Goal: Information Seeking & Learning: Learn about a topic

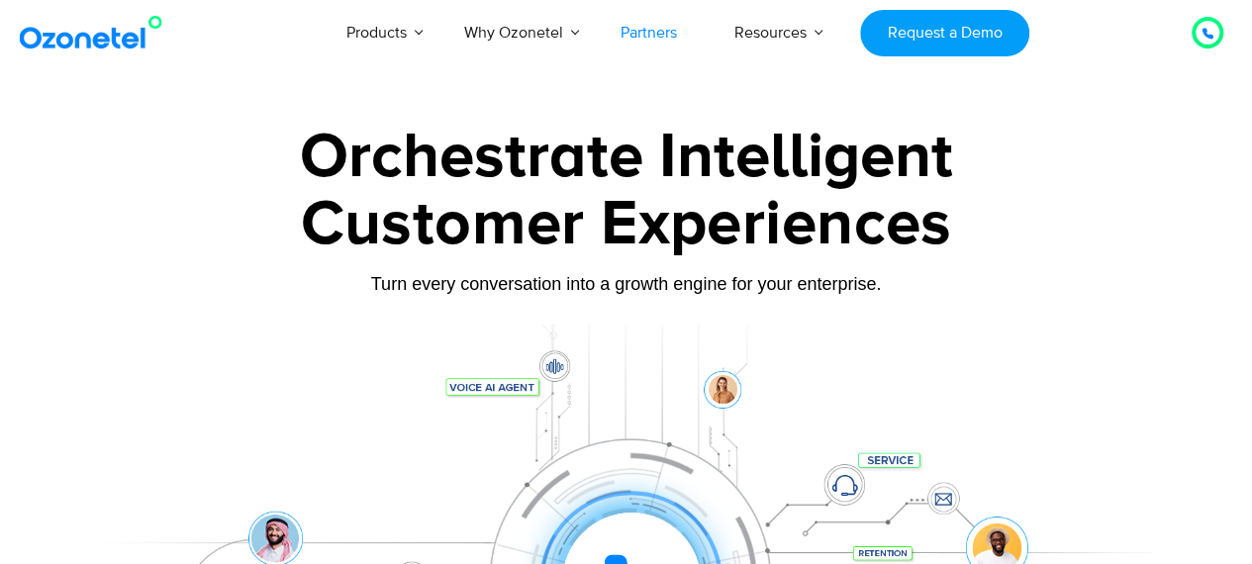
click at [637, 38] on link "Partners" at bounding box center [649, 32] width 114 height 65
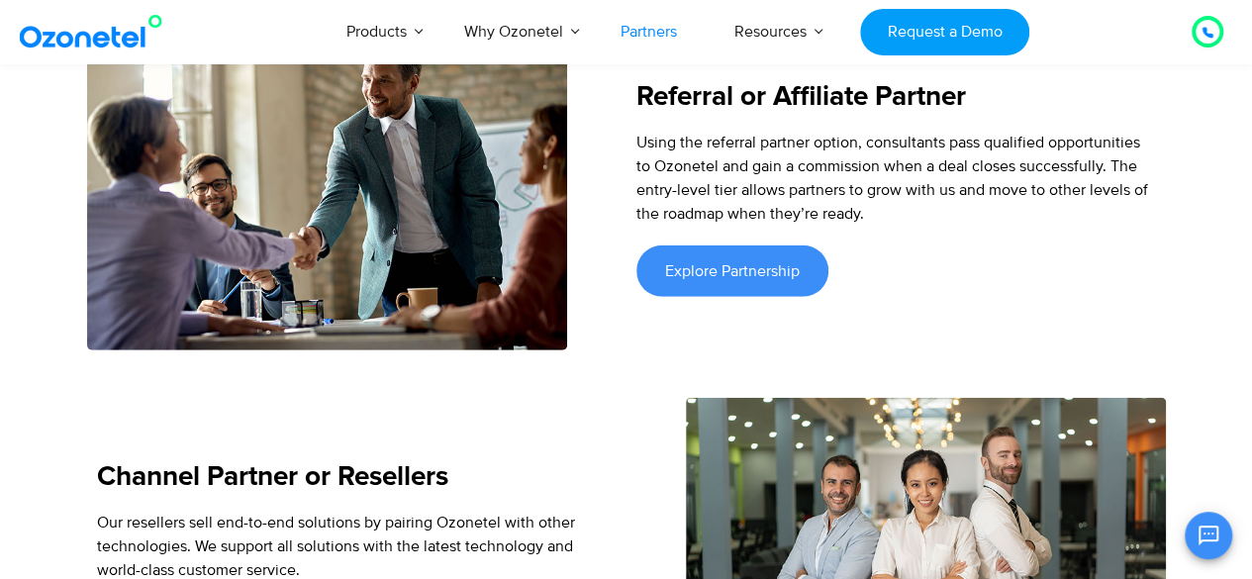
scroll to position [2507, 0]
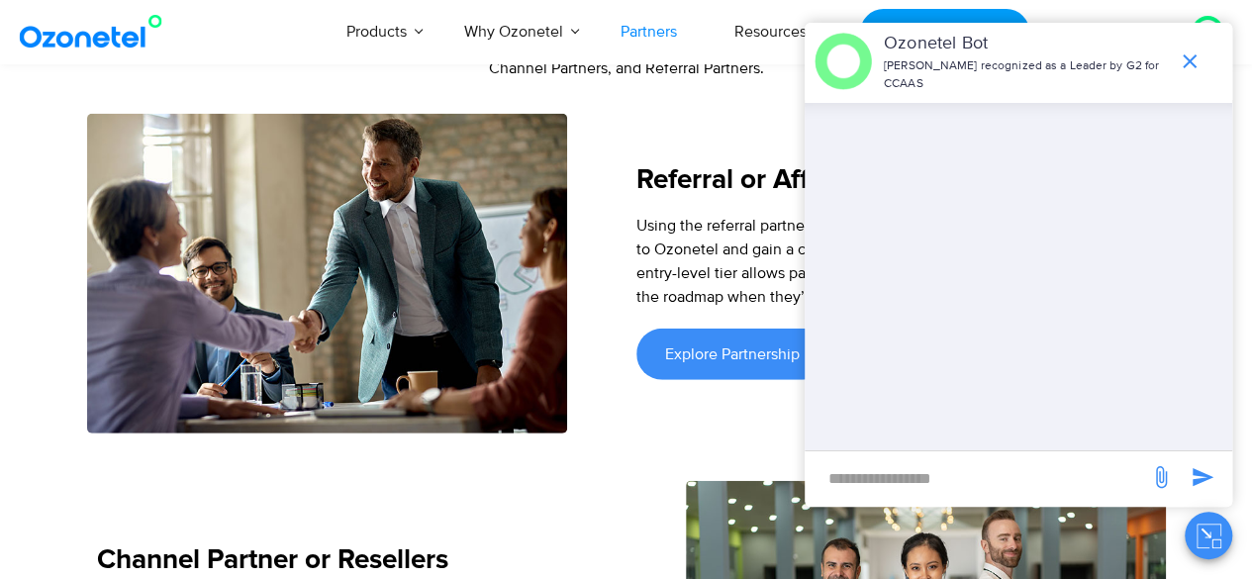
click at [679, 130] on div "Referral or Affiliate Partner Using the referral partner option, consultants pa…" at bounding box center [895, 274] width 539 height 320
click at [1191, 61] on icon "end chat or minimize" at bounding box center [1190, 61] width 24 height 24
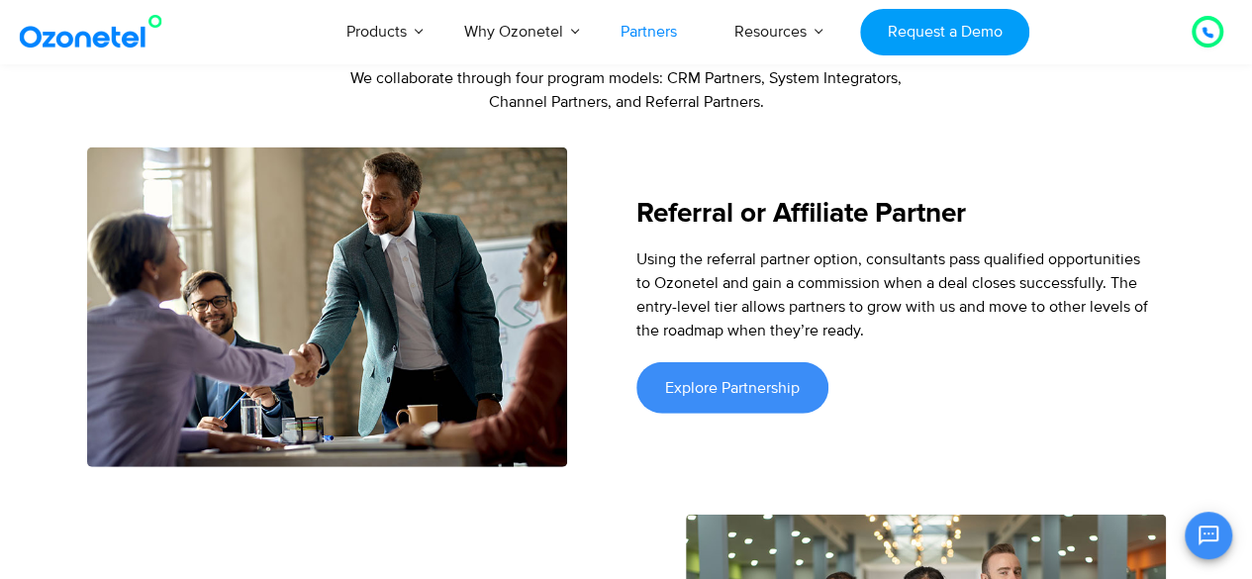
scroll to position [2112, 0]
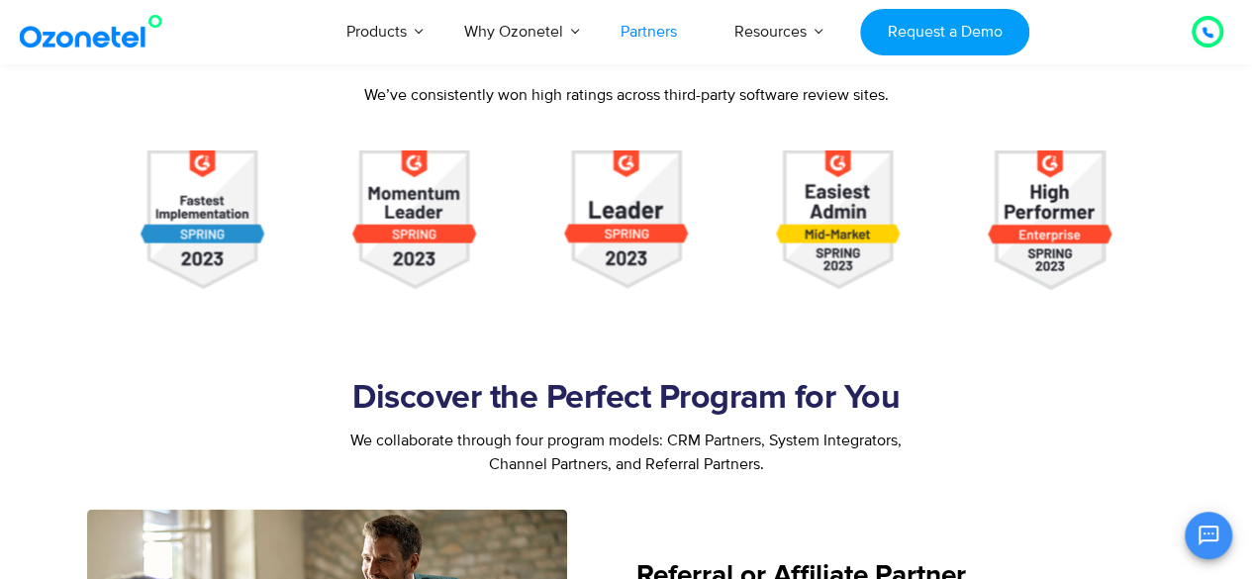
click at [656, 29] on link "Partners" at bounding box center [649, 31] width 114 height 65
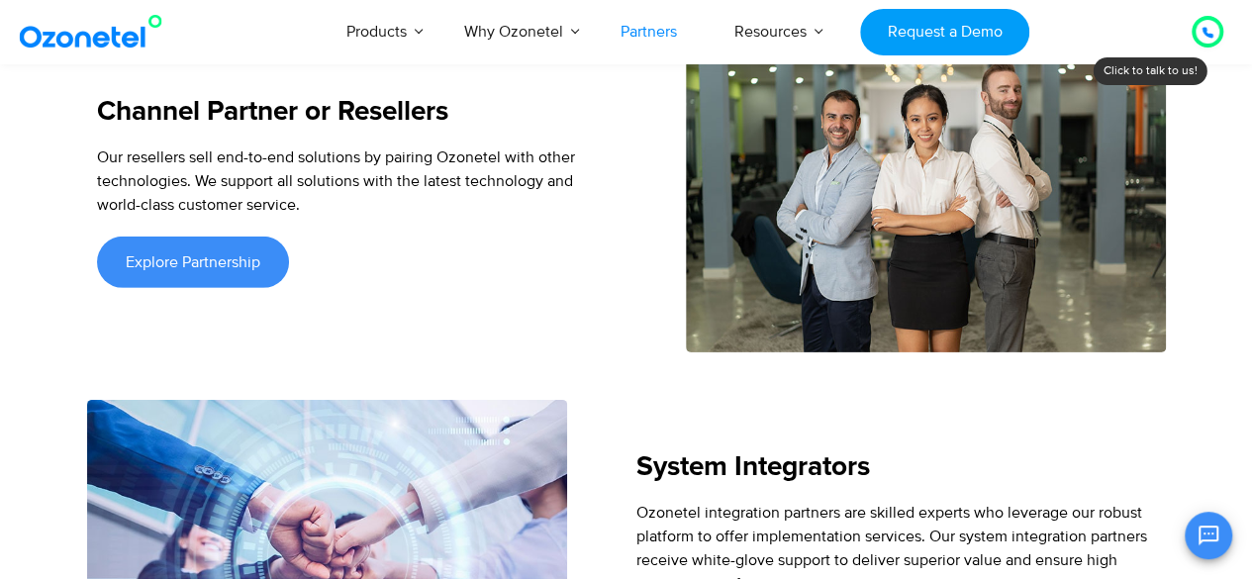
scroll to position [2771, 0]
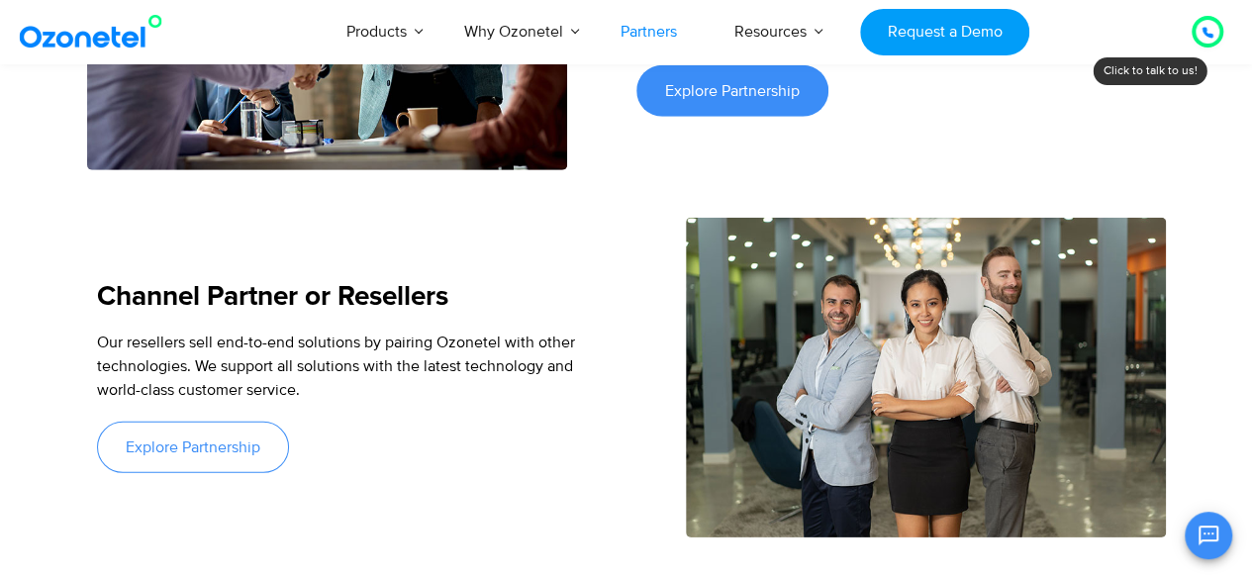
click at [187, 450] on link "Explore Partnership" at bounding box center [193, 447] width 192 height 51
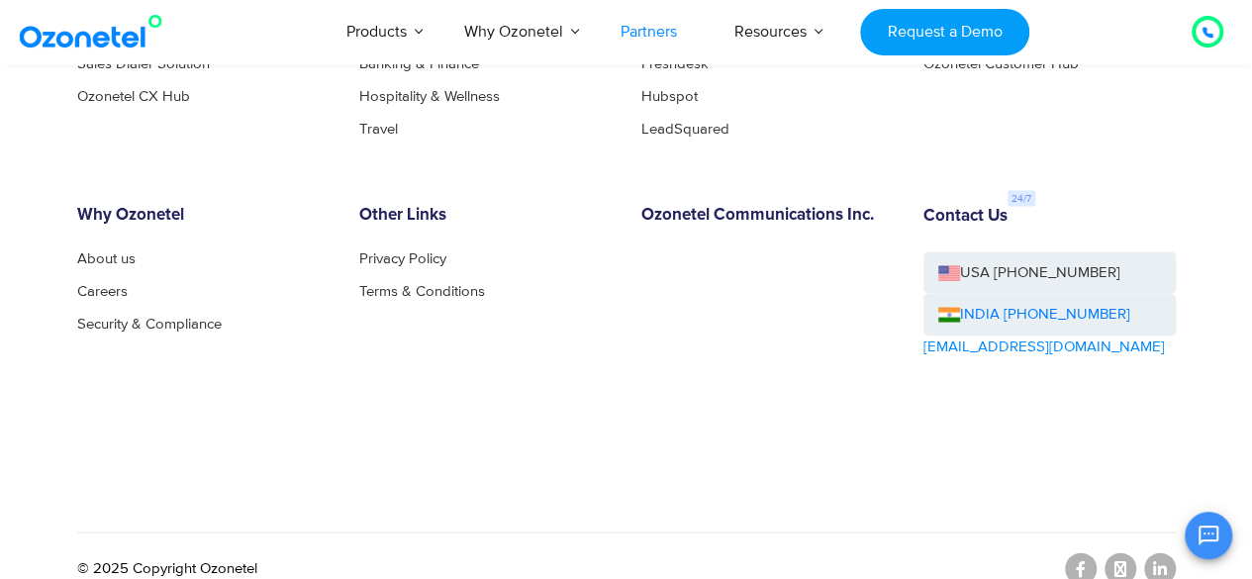
scroll to position [5591, 0]
